Goal: Transaction & Acquisition: Purchase product/service

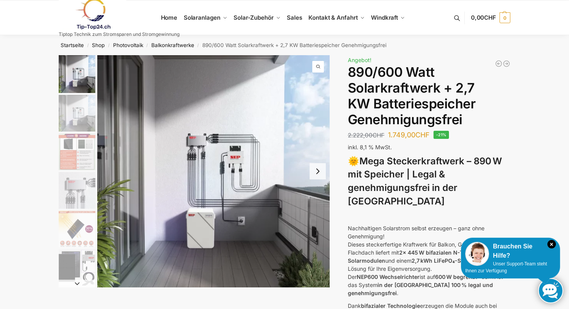
click at [319, 171] on button "Next slide" at bounding box center [317, 171] width 16 height 16
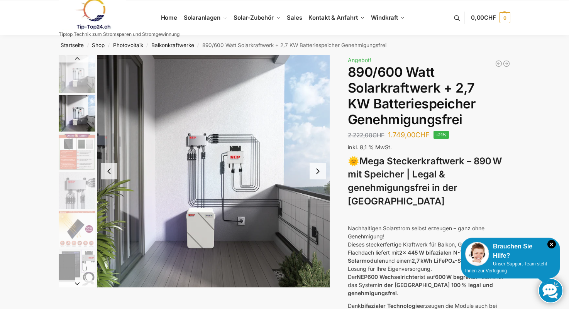
click at [319, 171] on button "Next slide" at bounding box center [317, 171] width 16 height 16
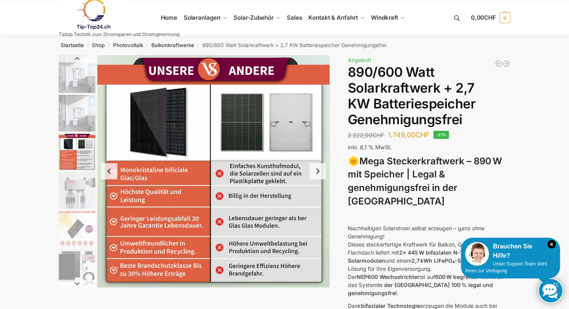
click at [319, 171] on button "Next slide" at bounding box center [317, 171] width 16 height 16
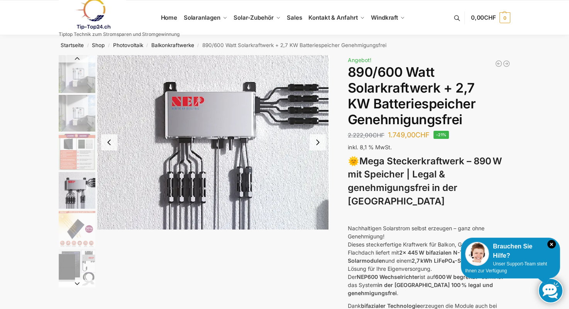
click at [319, 171] on img "4 / 12" at bounding box center [213, 142] width 232 height 174
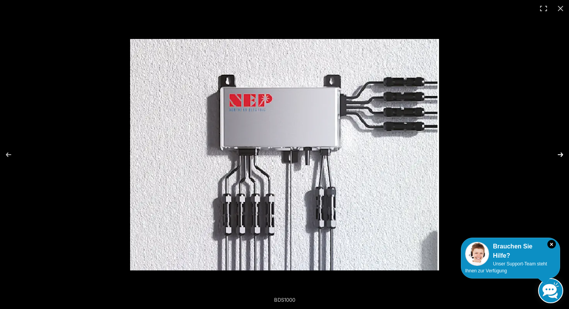
click at [559, 154] on button "Next (arrow right)" at bounding box center [555, 154] width 27 height 39
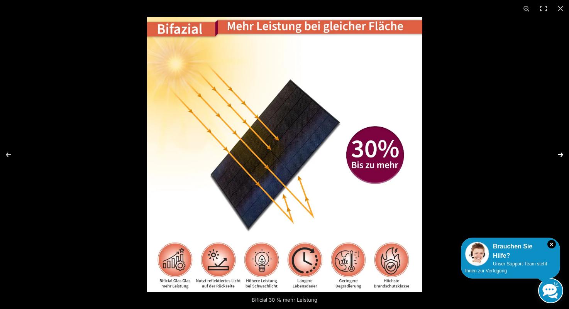
click at [559, 154] on button "Next (arrow right)" at bounding box center [555, 154] width 27 height 39
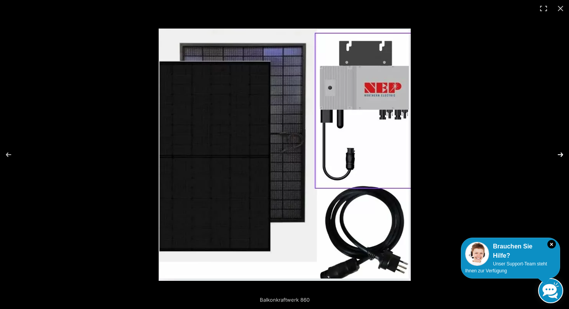
click at [559, 154] on button "Next (arrow right)" at bounding box center [555, 154] width 27 height 39
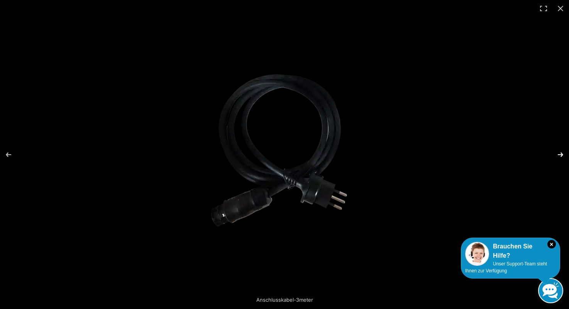
click at [559, 154] on button "Next (arrow right)" at bounding box center [555, 154] width 27 height 39
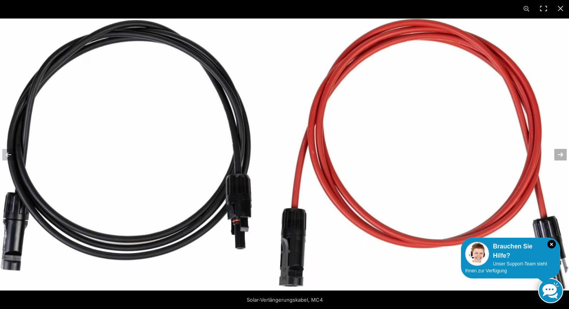
click at [559, 154] on button "Next (arrow right)" at bounding box center [555, 154] width 27 height 39
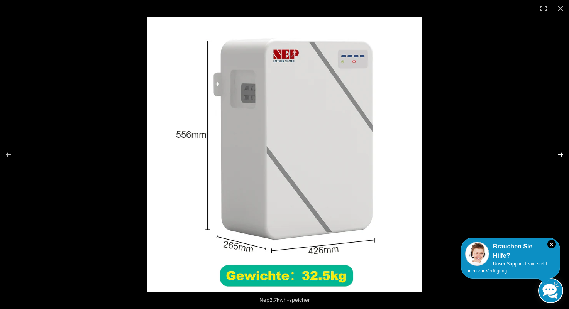
click at [559, 154] on button "Next (arrow right)" at bounding box center [555, 154] width 27 height 39
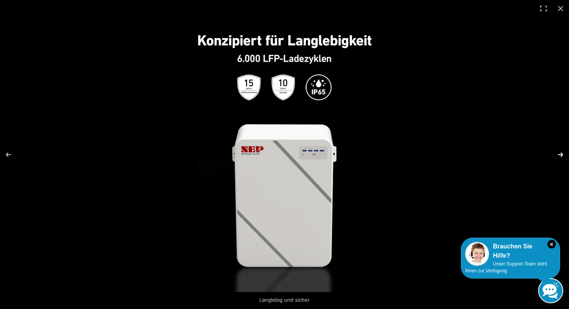
click at [559, 154] on button "Next (arrow right)" at bounding box center [555, 154] width 27 height 39
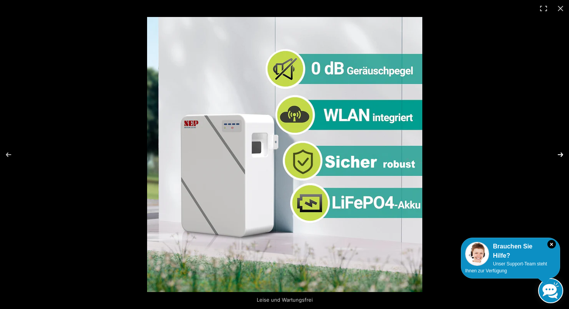
click at [559, 154] on button "Next (arrow right)" at bounding box center [555, 154] width 27 height 39
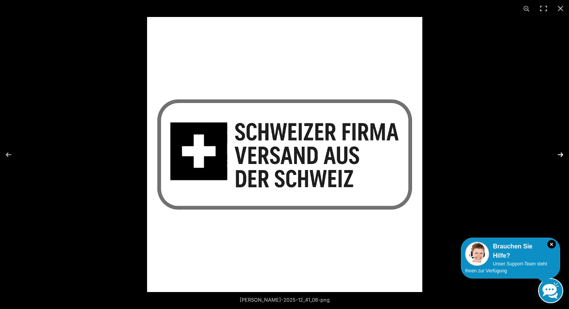
click at [559, 154] on button "Next (arrow right)" at bounding box center [555, 154] width 27 height 39
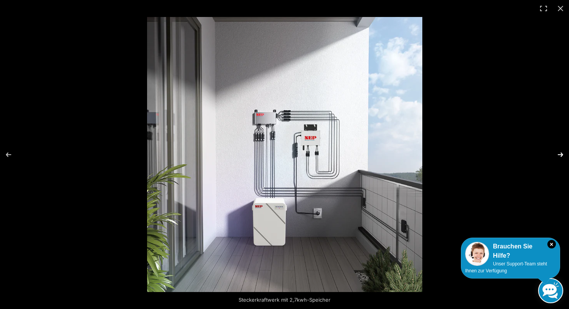
click at [559, 154] on button "Next (arrow right)" at bounding box center [555, 154] width 27 height 39
click at [560, 7] on button "Close (Esc)" at bounding box center [560, 8] width 17 height 17
